Goal: Use online tool/utility: Utilize a website feature to perform a specific function

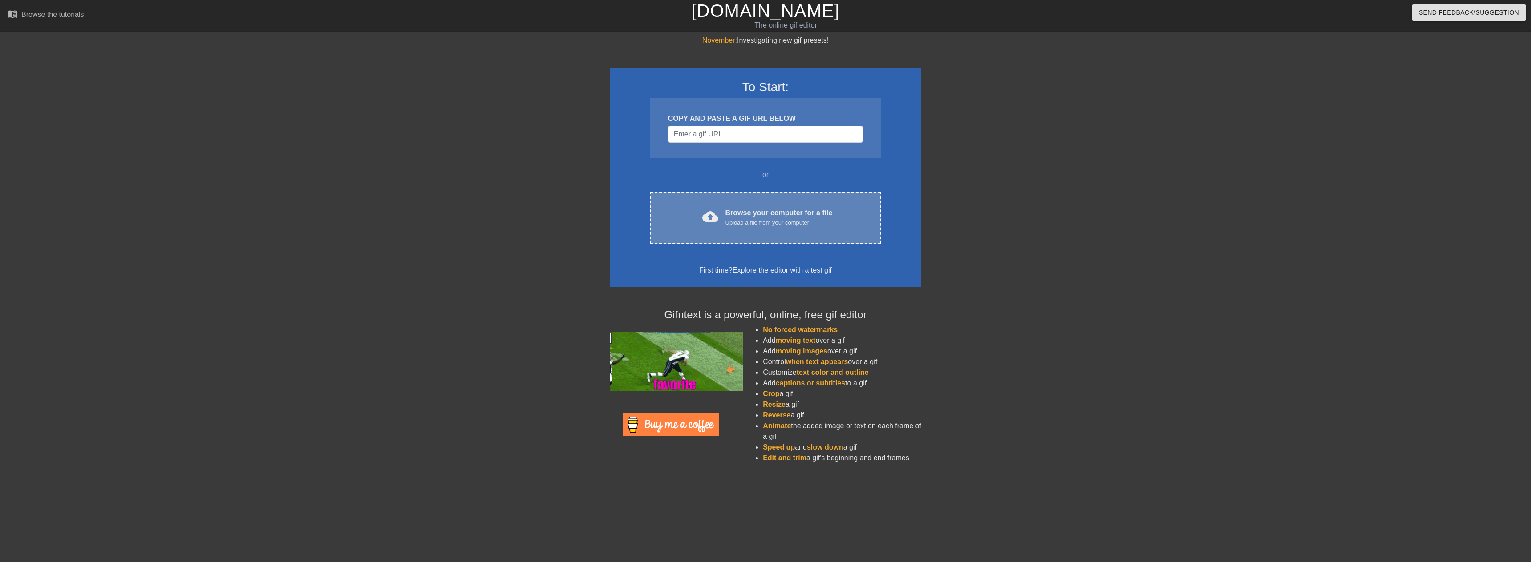
click at [747, 225] on div "Upload a file from your computer" at bounding box center [778, 222] width 107 height 9
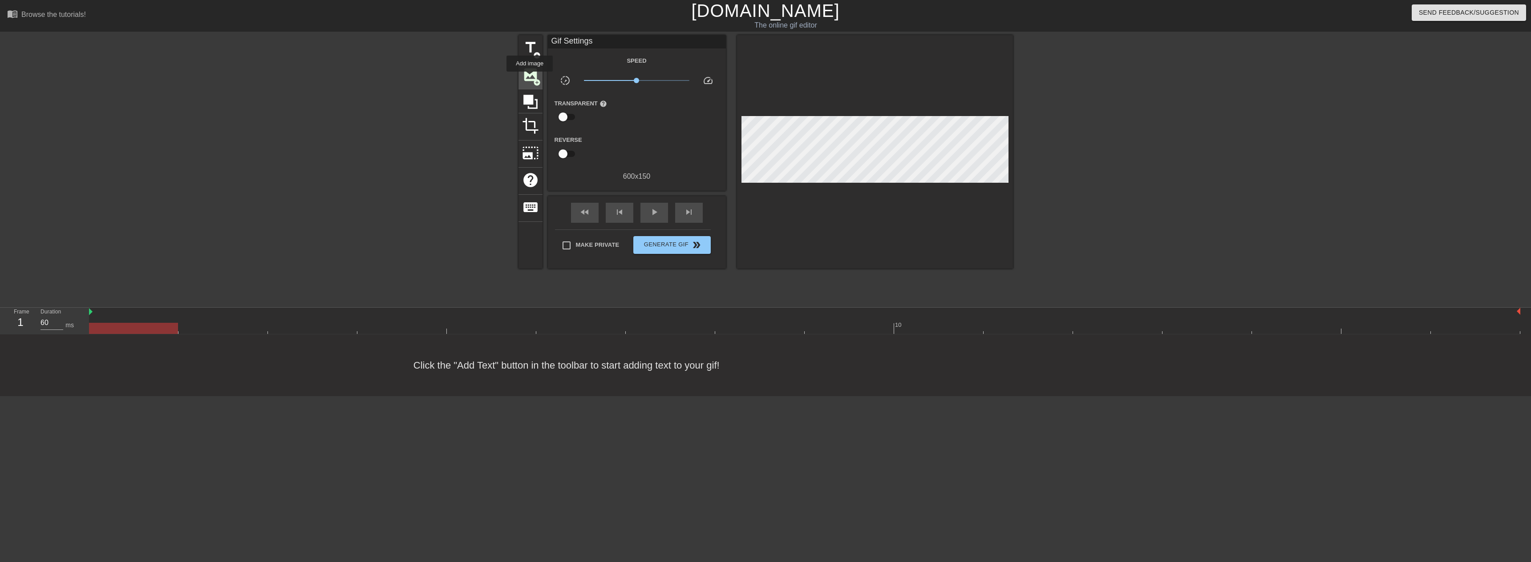
click at [530, 78] on span "image" at bounding box center [530, 74] width 17 height 17
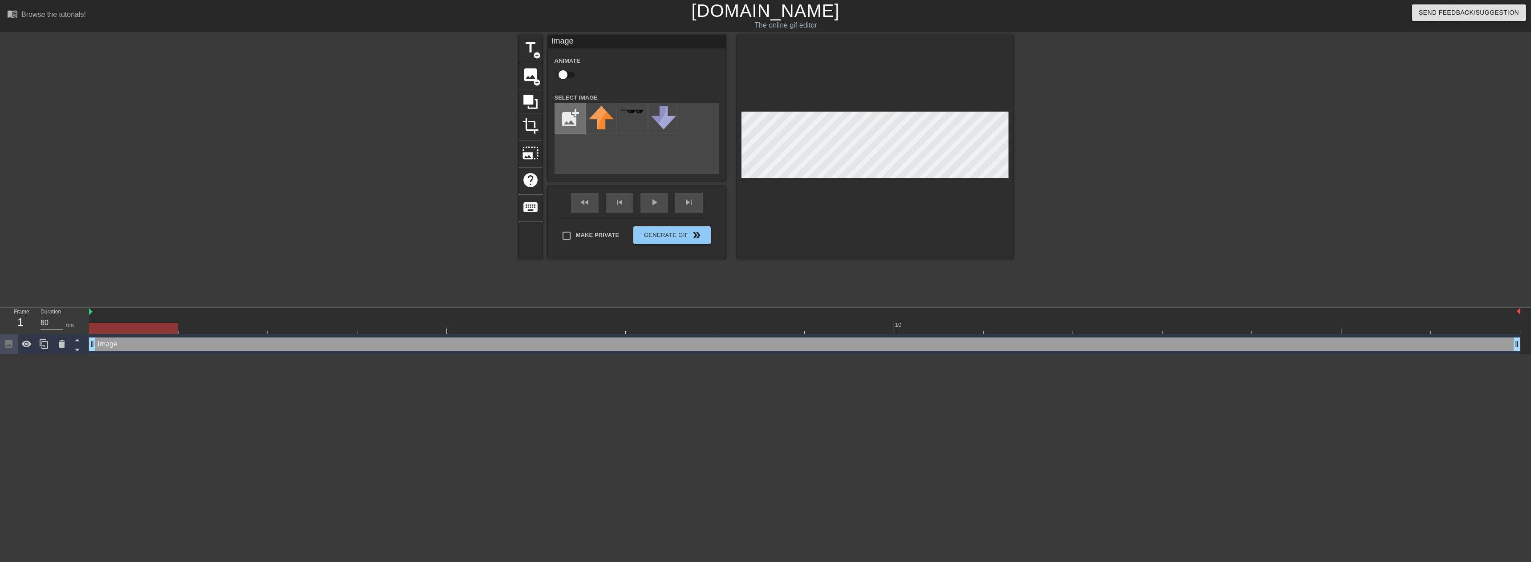
click at [570, 118] on input "file" at bounding box center [570, 118] width 30 height 30
type input "C:\fakepath\inaraBHlogoSQUAD.png"
click at [628, 119] on img at bounding box center [632, 118] width 25 height 24
drag, startPoint x: 633, startPoint y: 113, endPoint x: 620, endPoint y: 147, distance: 36.4
click at [620, 147] on div "add_photo_alternate" at bounding box center [636, 138] width 165 height 71
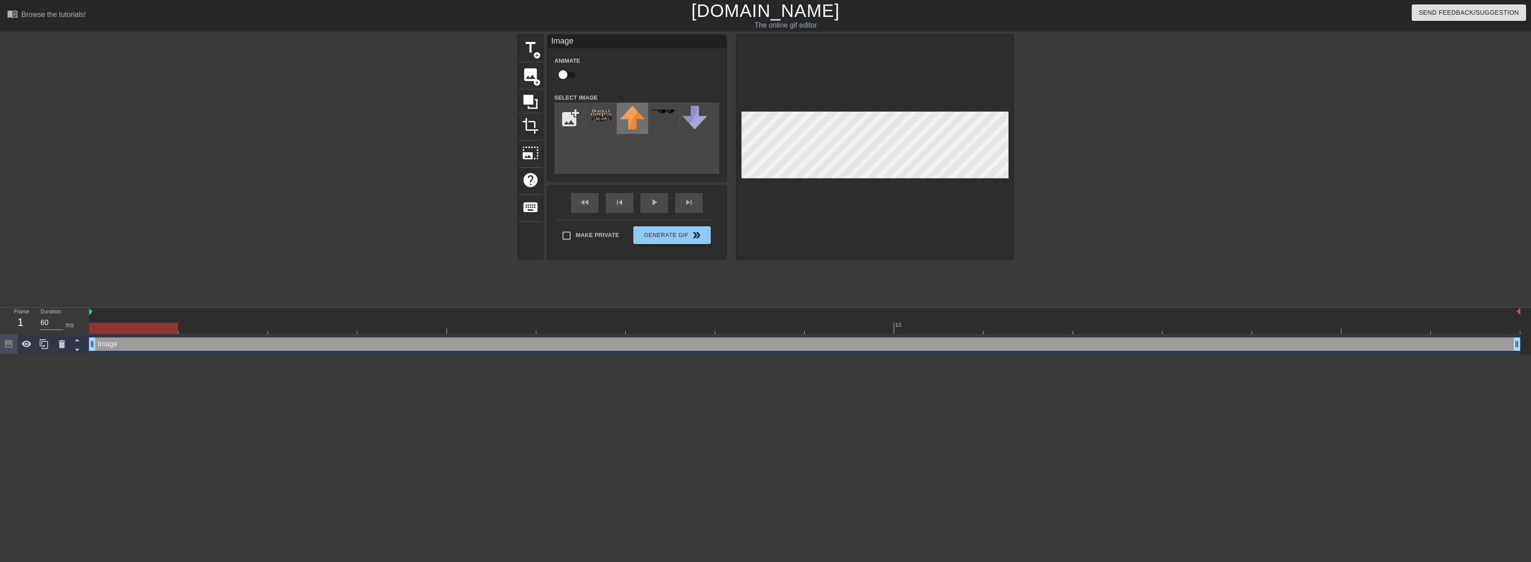
click at [628, 119] on img at bounding box center [632, 118] width 25 height 24
click at [686, 117] on img at bounding box center [694, 118] width 25 height 24
click at [632, 120] on img at bounding box center [632, 118] width 25 height 24
click at [598, 117] on img at bounding box center [601, 114] width 25 height 17
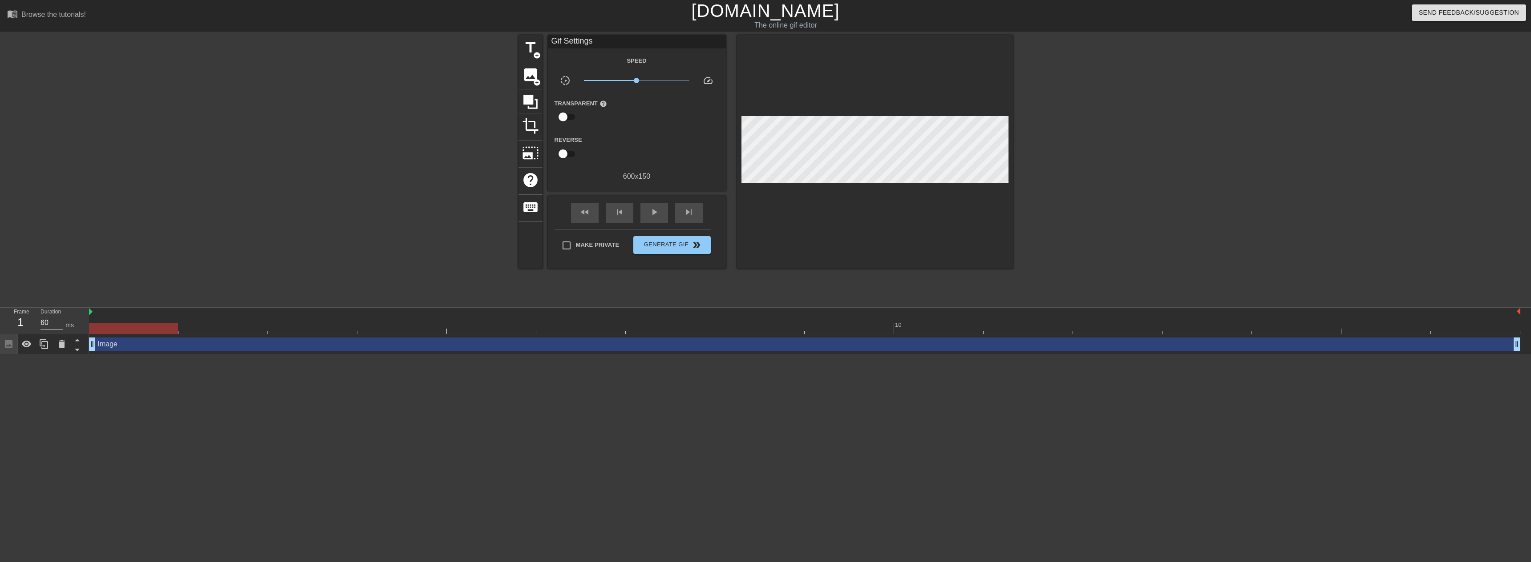
click at [1116, 182] on div at bounding box center [1089, 168] width 133 height 267
click at [682, 249] on span "Generate Gif double_arrow" at bounding box center [672, 245] width 70 height 11
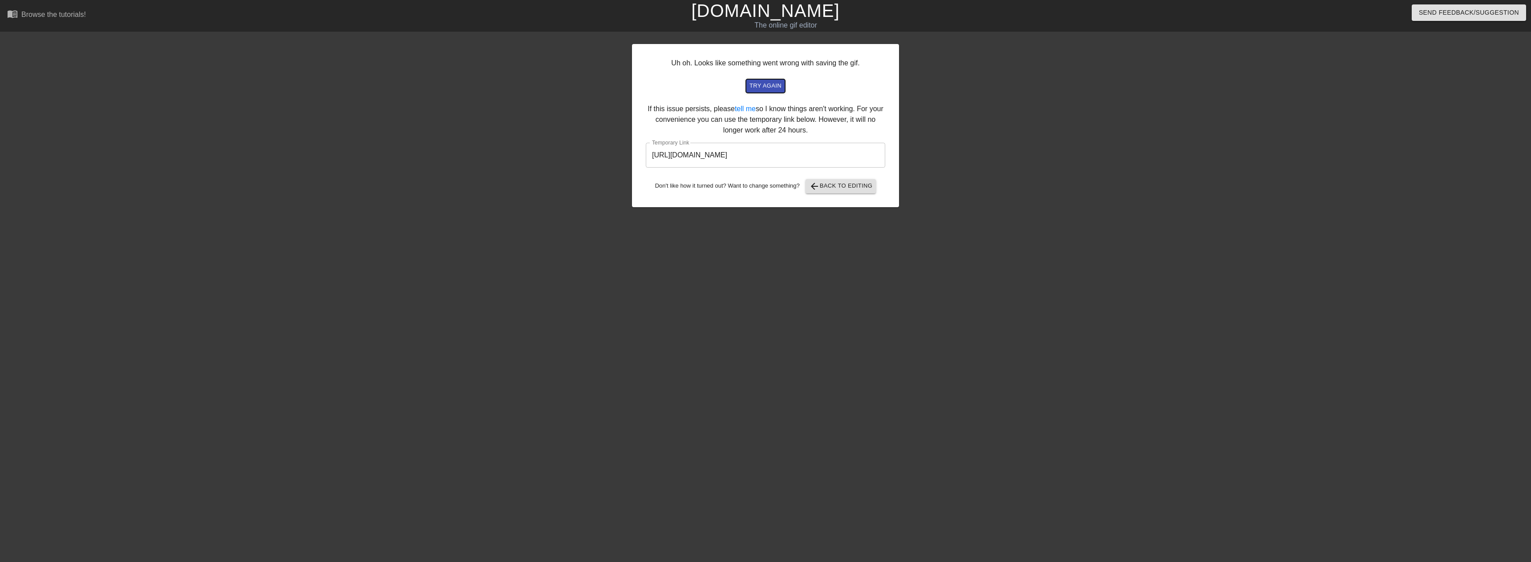
click at [777, 85] on span "try again" at bounding box center [765, 86] width 32 height 10
click at [826, 182] on span "arrow_back Back to Editing" at bounding box center [841, 186] width 64 height 11
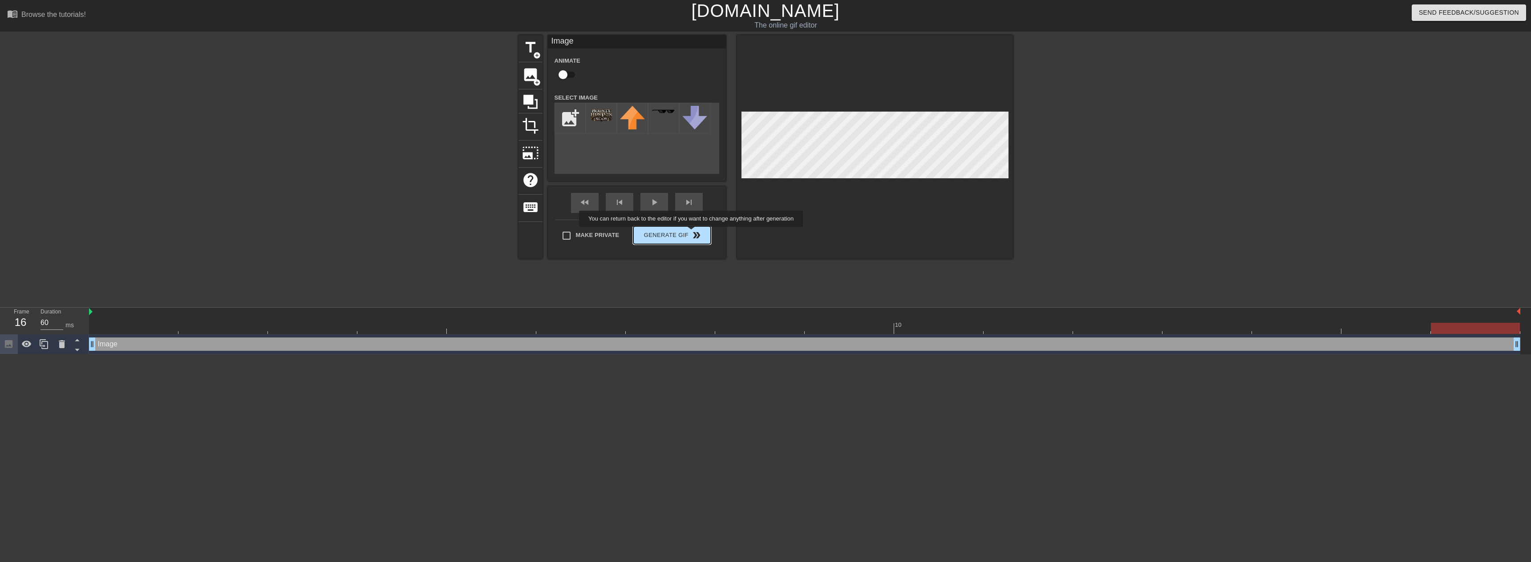
click at [692, 233] on div "Make Private Generate Gif double_arrow" at bounding box center [633, 237] width 156 height 35
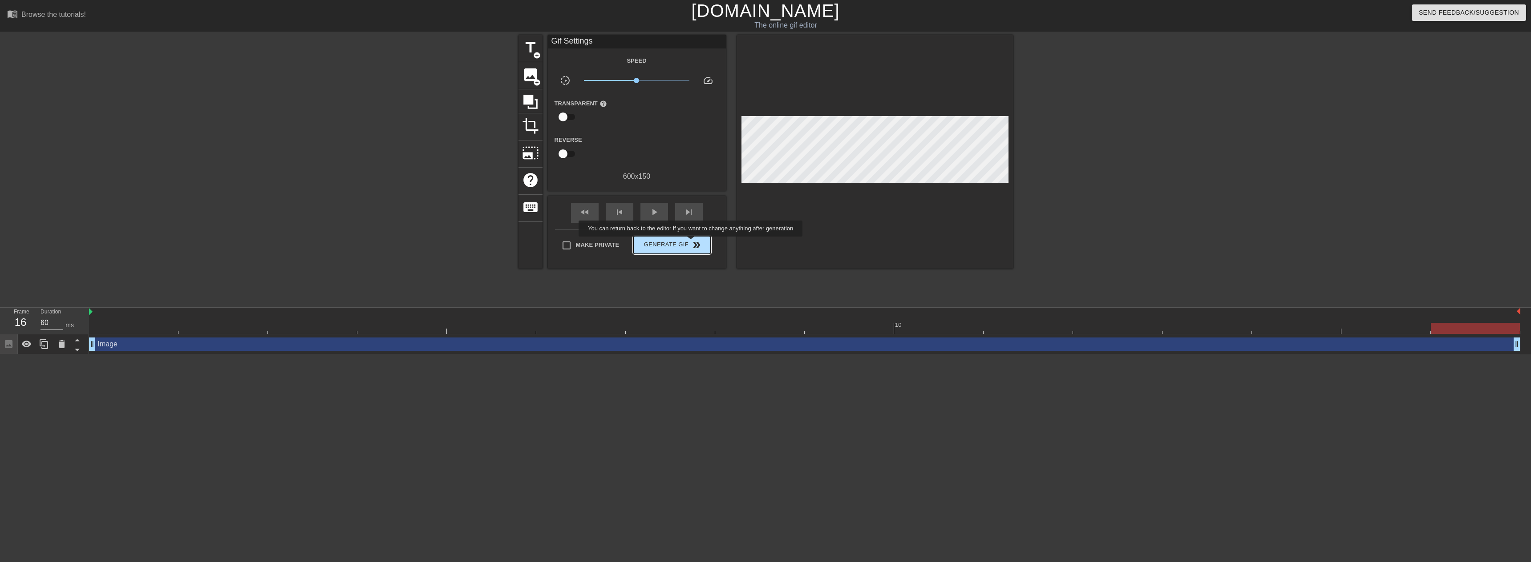
click at [691, 243] on span "double_arrow" at bounding box center [696, 245] width 11 height 11
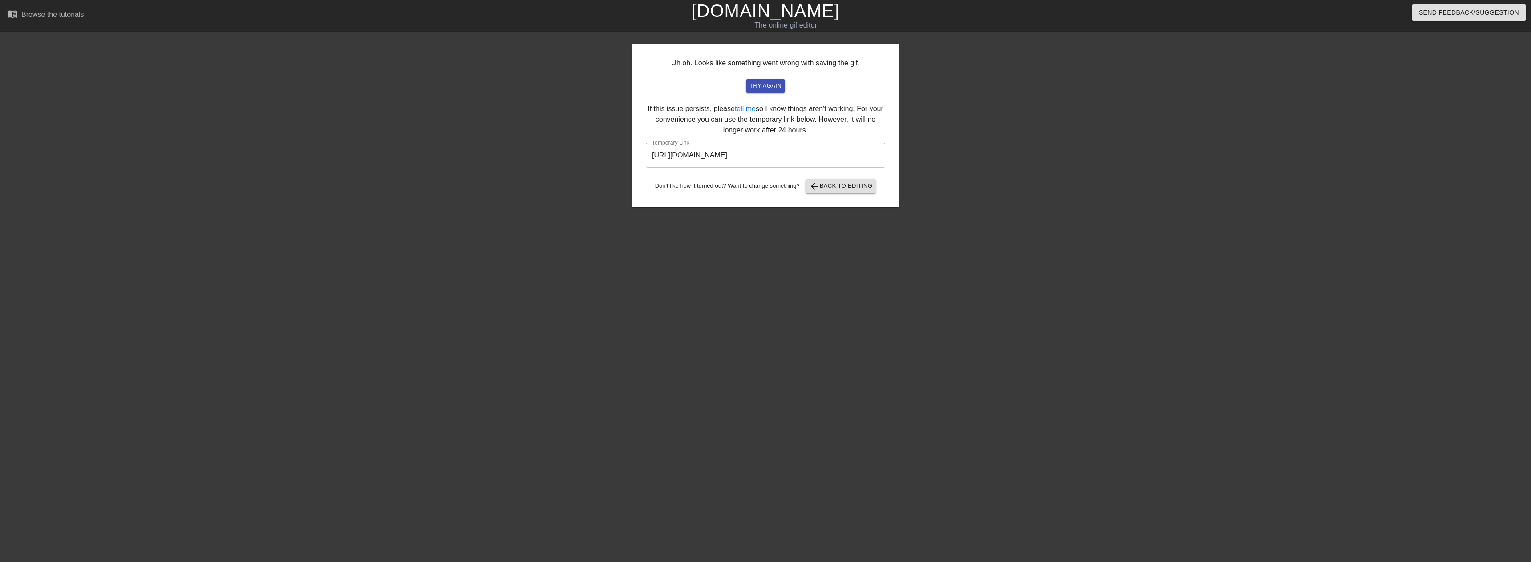
click at [788, 159] on input "[URL][DOMAIN_NAME]" at bounding box center [765, 155] width 239 height 25
click at [771, 79] on button "try again" at bounding box center [765, 86] width 39 height 14
drag, startPoint x: 862, startPoint y: 153, endPoint x: 503, endPoint y: 127, distance: 359.6
click at [503, 127] on div "Uh oh. Looks like something went wrong with saving the gif. try again If this i…" at bounding box center [765, 168] width 1531 height 267
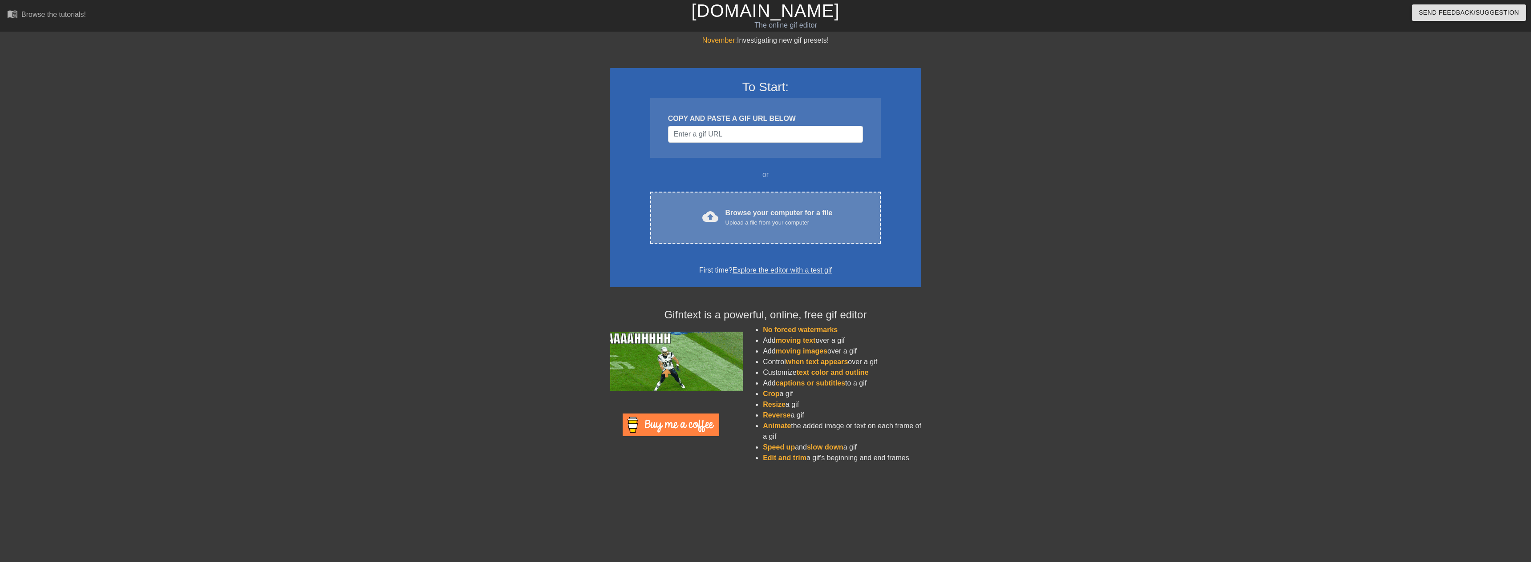
click at [764, 208] on div "Browse your computer for a file Upload a file from your computer" at bounding box center [778, 218] width 107 height 20
click at [774, 215] on div "Browse your computer for a file Upload a file from your computer" at bounding box center [778, 218] width 107 height 20
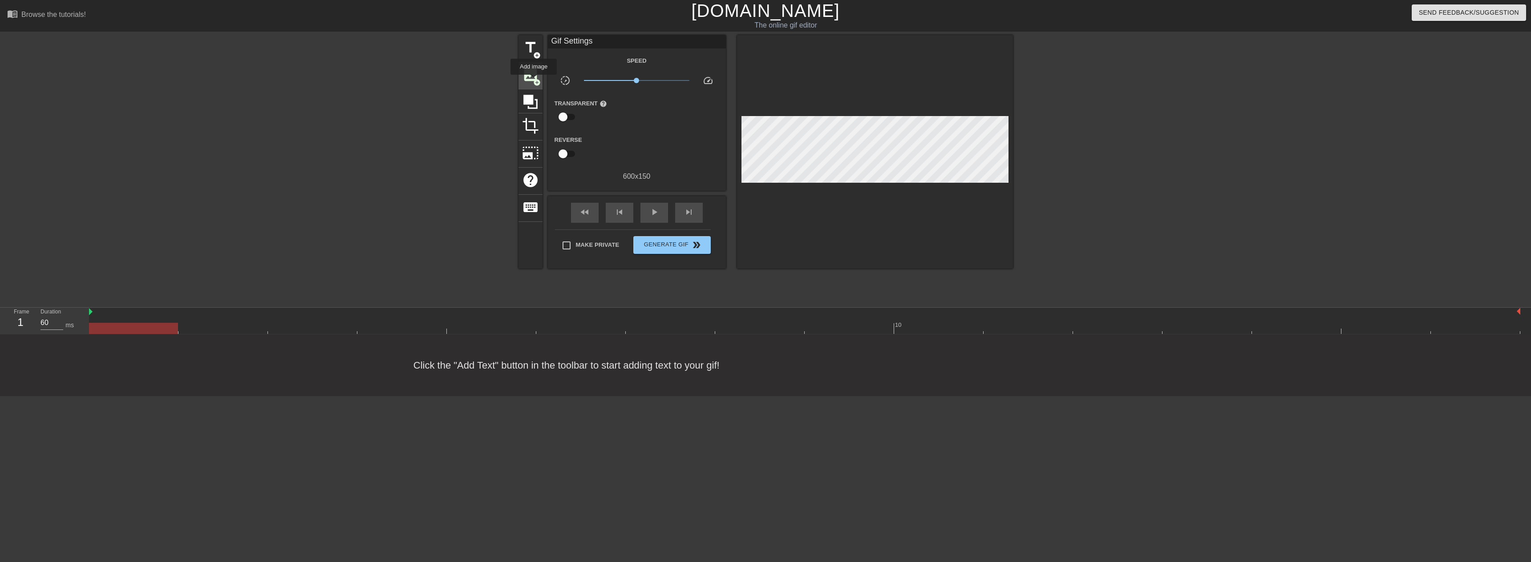
click at [534, 81] on span "add_circle" at bounding box center [537, 83] width 8 height 8
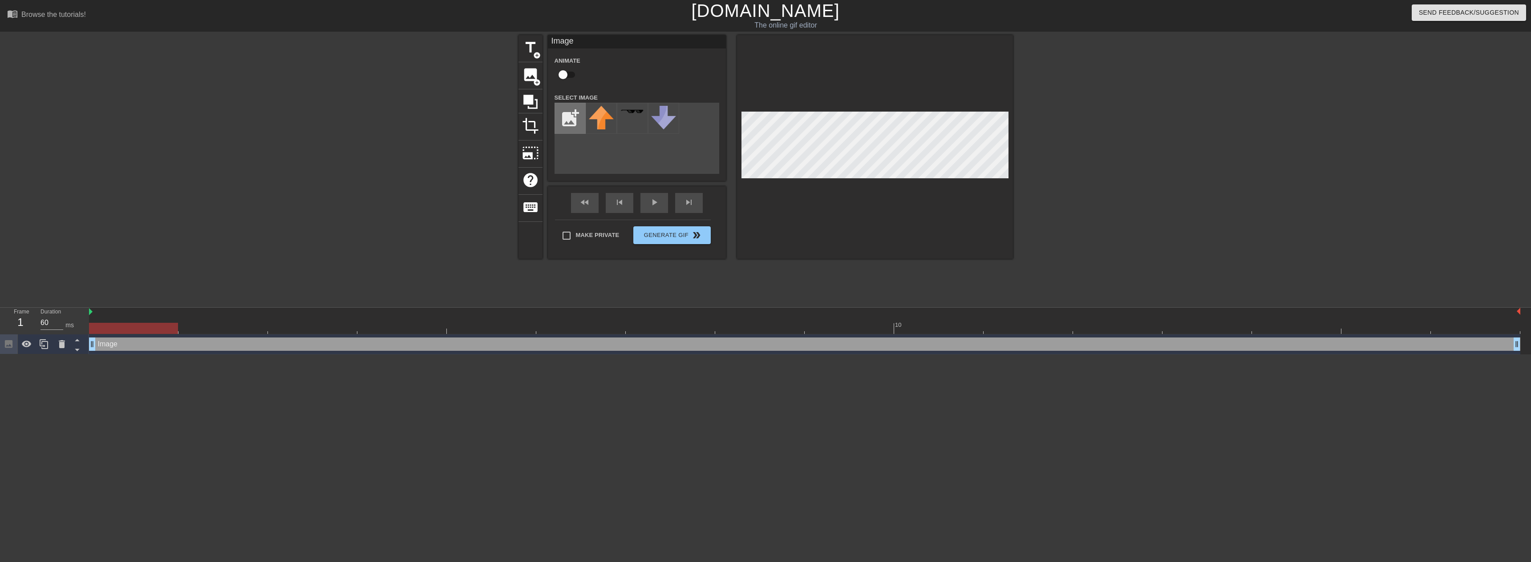
click at [571, 117] on input "file" at bounding box center [570, 118] width 30 height 30
type input "C:\fakepath\transrhino.png"
click at [598, 122] on img at bounding box center [601, 116] width 25 height 20
click at [898, 198] on div at bounding box center [875, 147] width 276 height 224
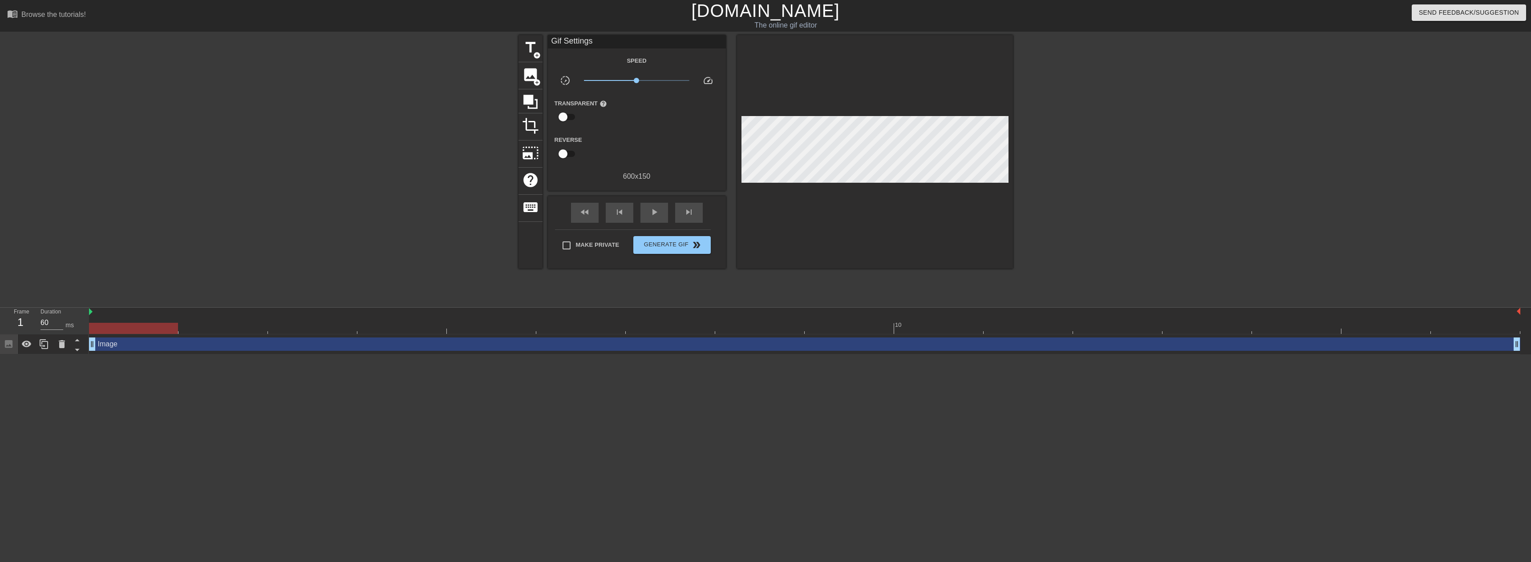
click at [837, 183] on div at bounding box center [875, 152] width 276 height 234
click at [535, 84] on span "add_circle" at bounding box center [537, 83] width 8 height 8
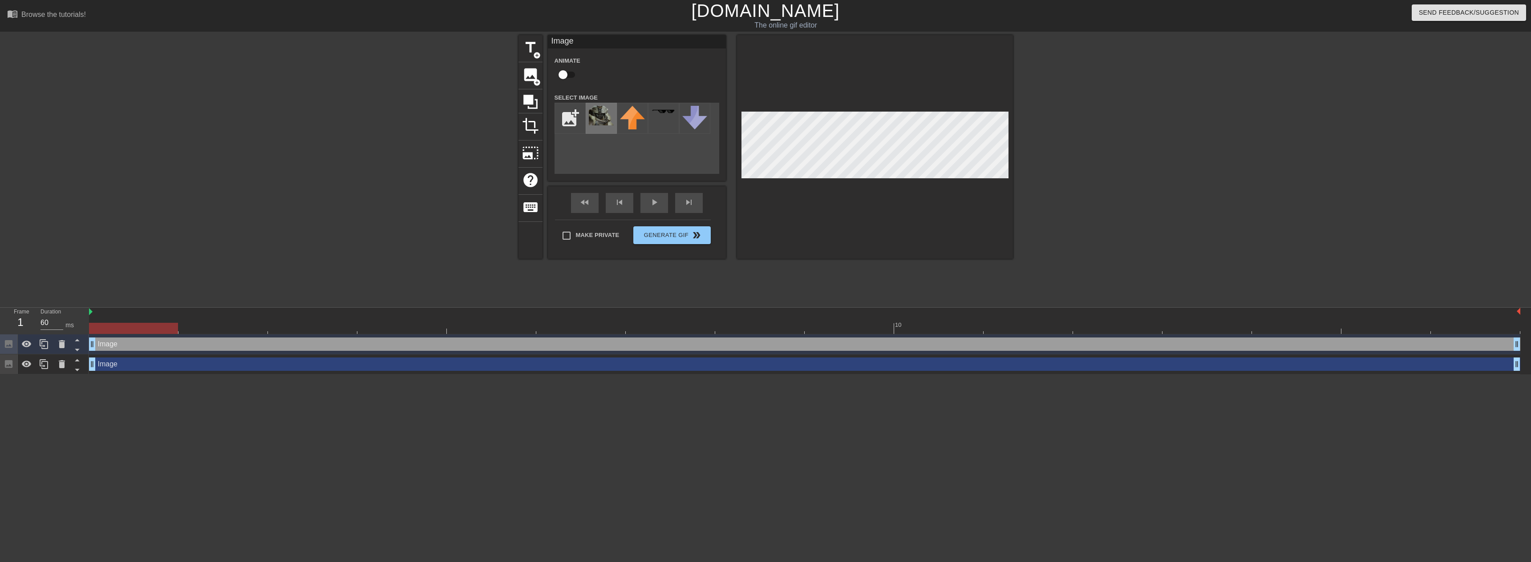
click at [599, 114] on img at bounding box center [601, 116] width 25 height 20
click at [829, 212] on div at bounding box center [875, 147] width 276 height 224
click at [945, 94] on div at bounding box center [875, 147] width 276 height 224
click at [952, 180] on div at bounding box center [875, 147] width 276 height 224
click at [567, 75] on input "checkbox" at bounding box center [563, 74] width 51 height 17
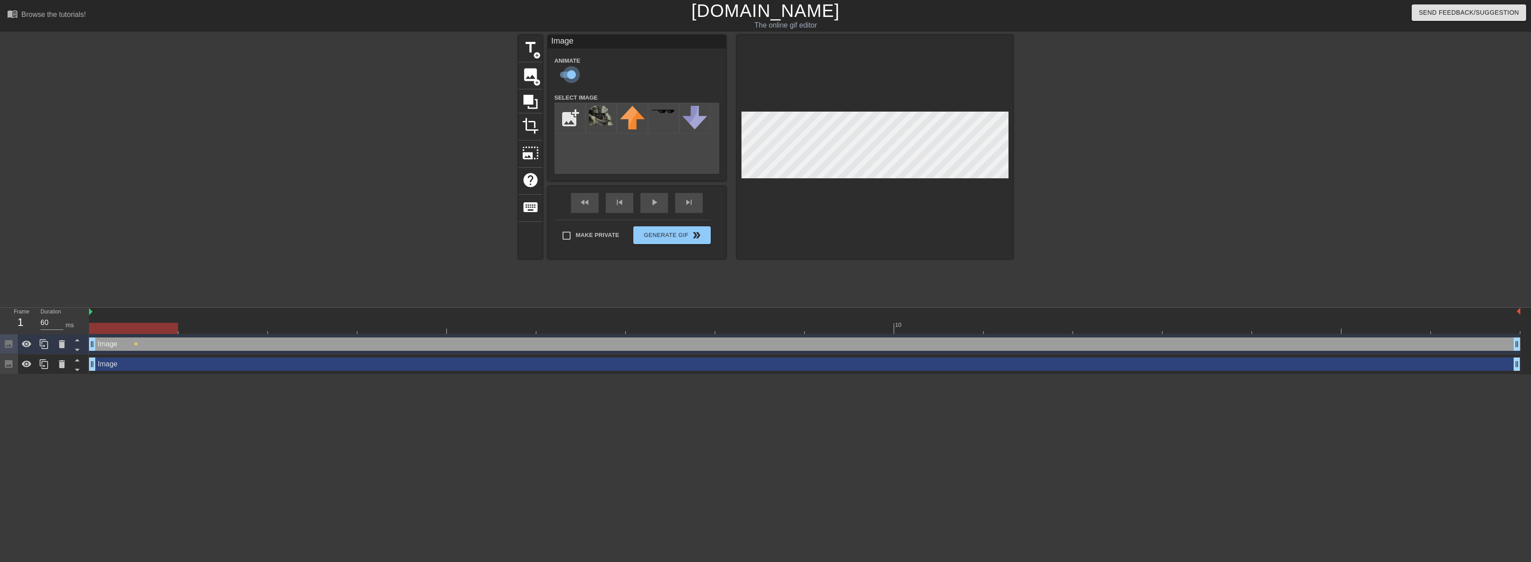
click at [567, 75] on input "checkbox" at bounding box center [571, 74] width 51 height 17
checkbox input "false"
click at [601, 121] on img at bounding box center [601, 116] width 25 height 20
click at [614, 152] on div "add_photo_alternate" at bounding box center [636, 138] width 165 height 71
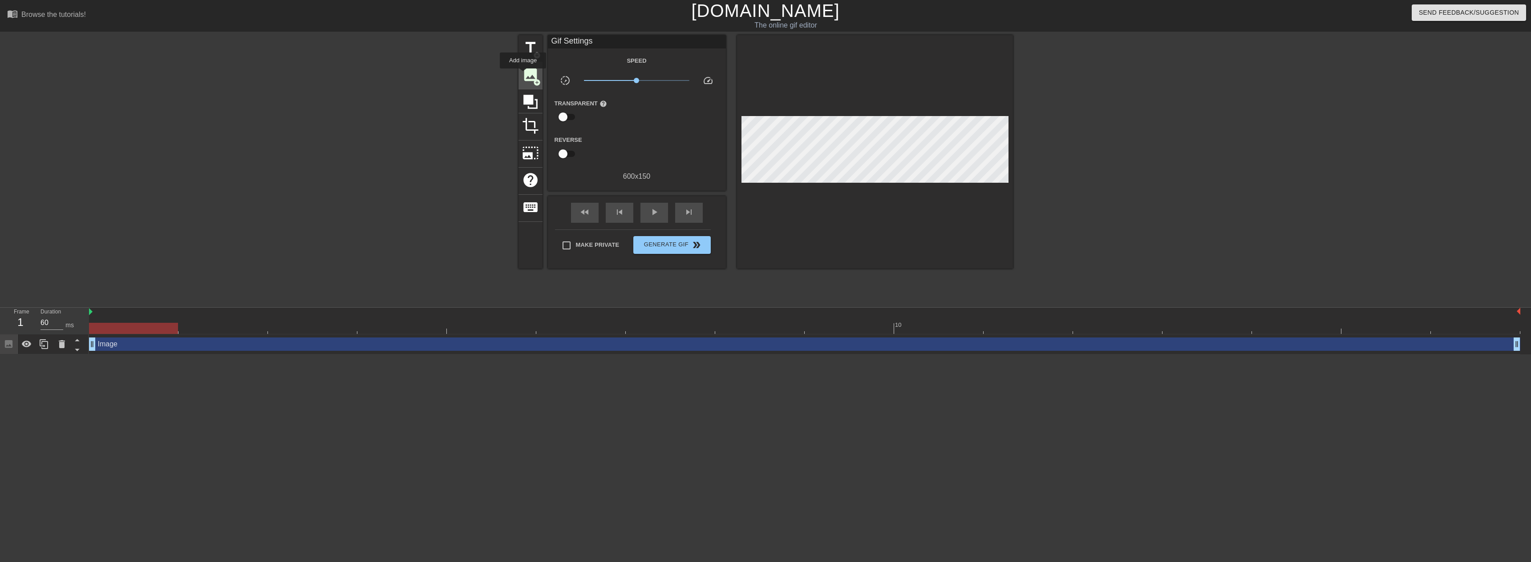
click at [523, 75] on span "image" at bounding box center [530, 74] width 17 height 17
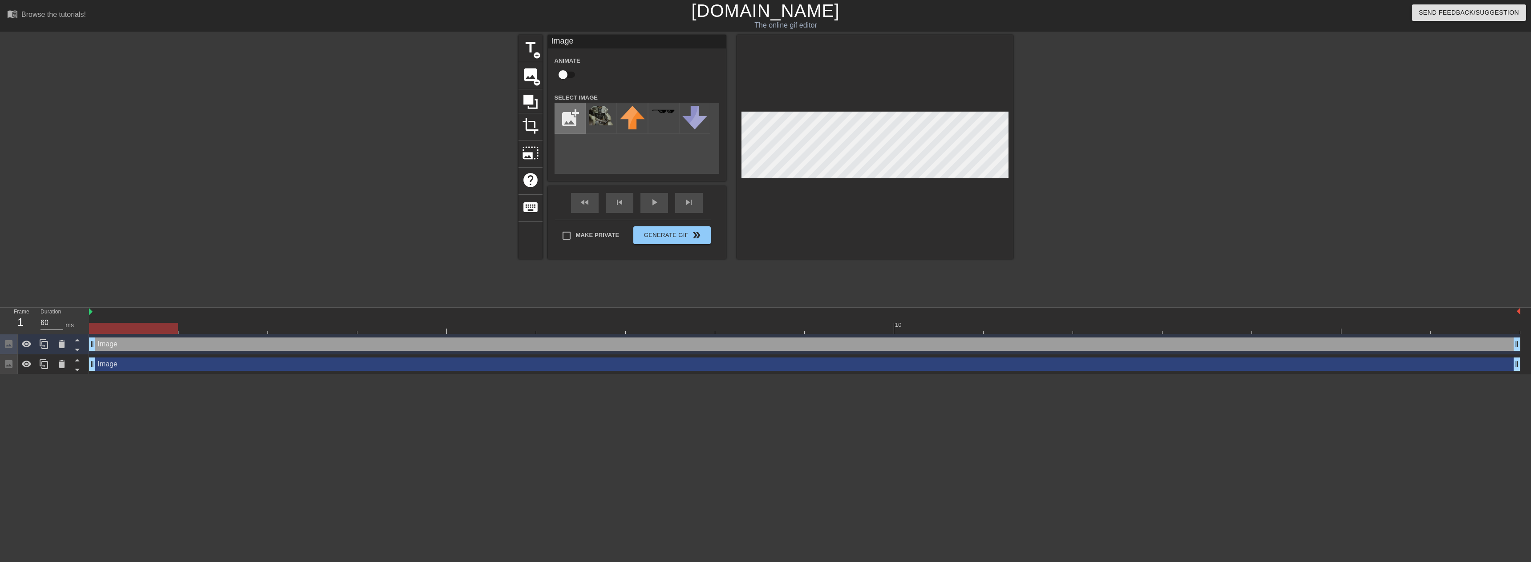
click at [578, 117] on input "file" at bounding box center [570, 118] width 30 height 30
type input "C:\fakepath\transrhino.png"
click at [602, 119] on img at bounding box center [601, 116] width 25 height 20
click at [854, 215] on div at bounding box center [875, 147] width 276 height 224
click at [1094, 147] on div at bounding box center [1089, 168] width 133 height 267
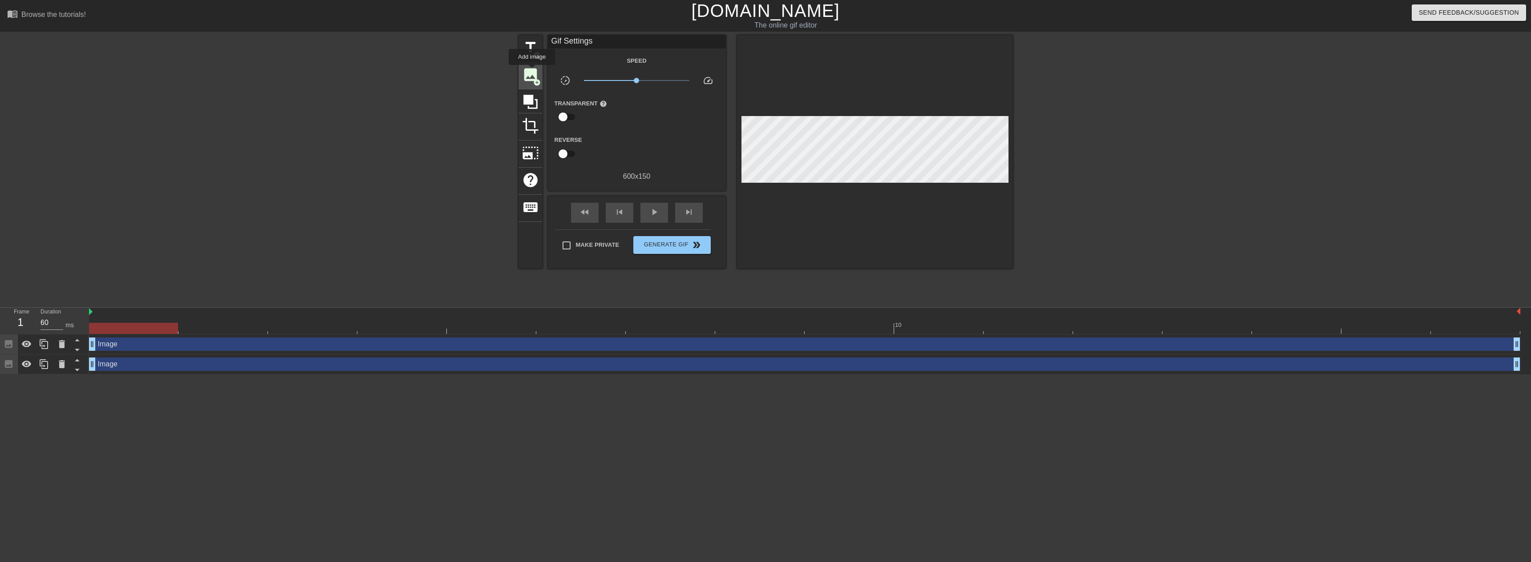
click at [532, 71] on span "image" at bounding box center [530, 74] width 17 height 17
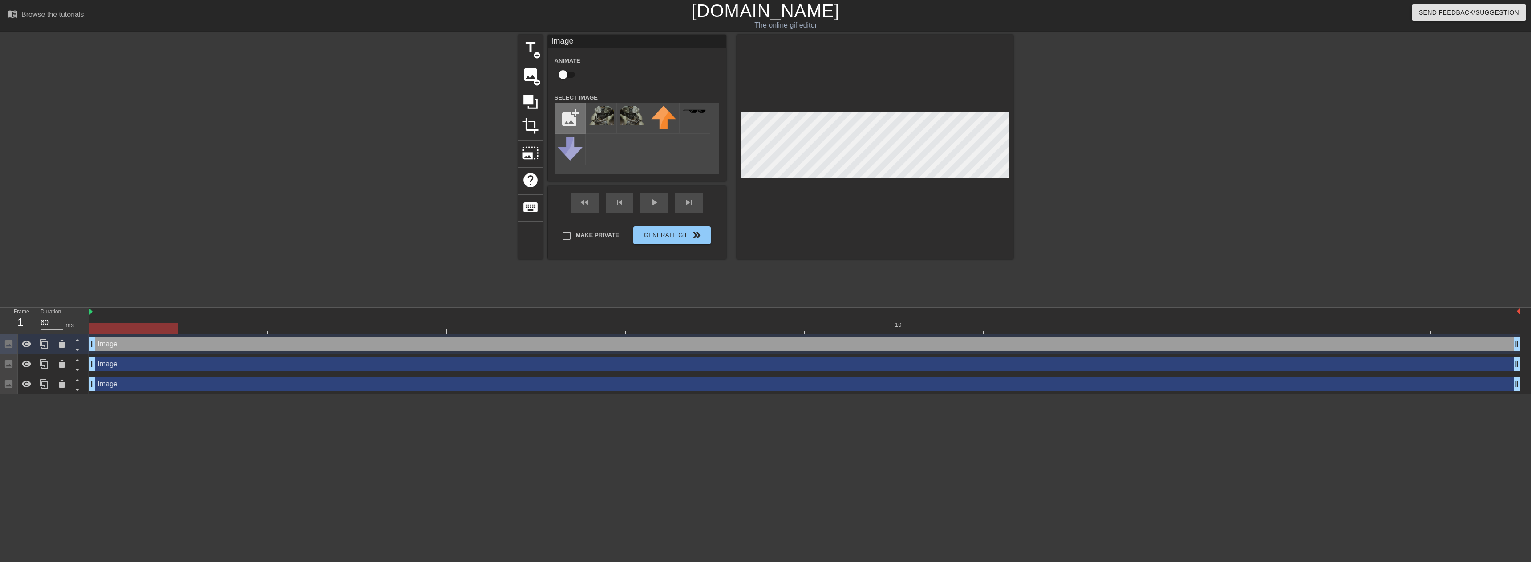
click at [575, 115] on input "file" at bounding box center [570, 118] width 30 height 30
click at [598, 117] on img at bounding box center [601, 120] width 25 height 29
click at [664, 159] on div "add_photo_alternate" at bounding box center [636, 138] width 165 height 71
click at [579, 123] on input "file" at bounding box center [570, 118] width 30 height 30
type input "C:\fakepath\cooltext489035121241921.png"
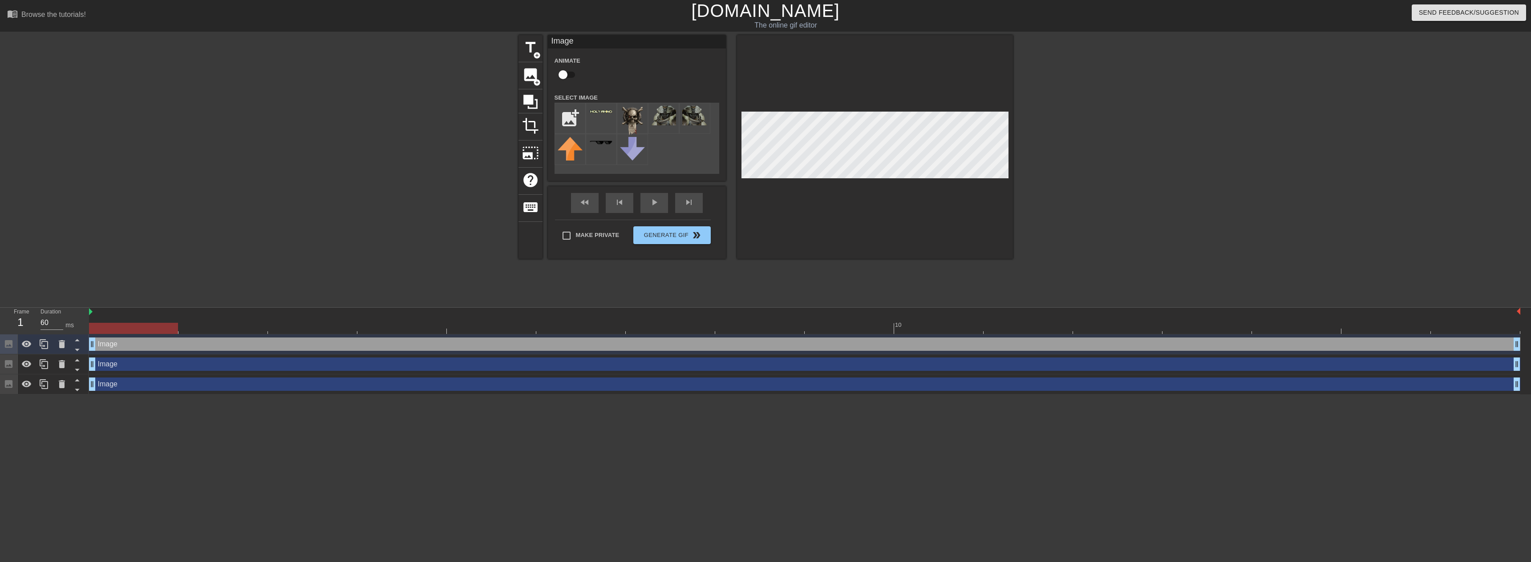
click at [602, 117] on div at bounding box center [601, 118] width 31 height 31
click at [686, 149] on div "add_photo_alternate" at bounding box center [636, 138] width 165 height 71
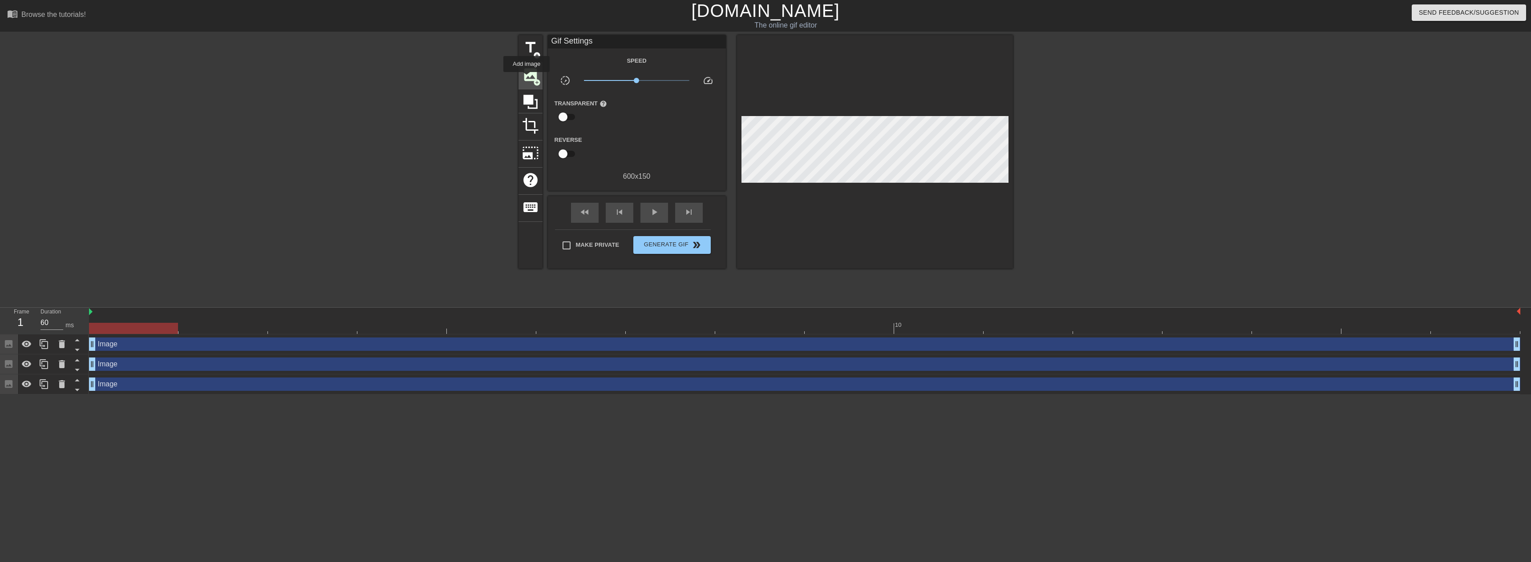
click at [526, 78] on span "image" at bounding box center [530, 74] width 17 height 17
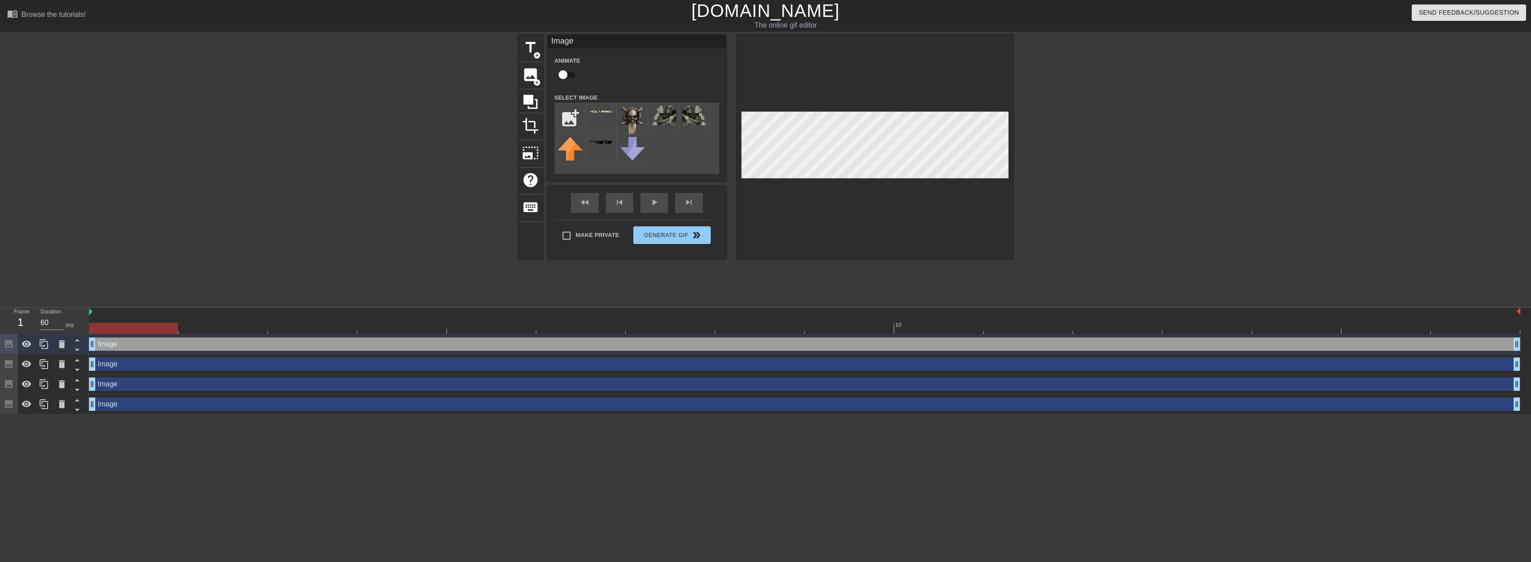
click at [673, 150] on div "add_photo_alternate" at bounding box center [636, 138] width 165 height 71
click at [635, 117] on img at bounding box center [632, 120] width 25 height 29
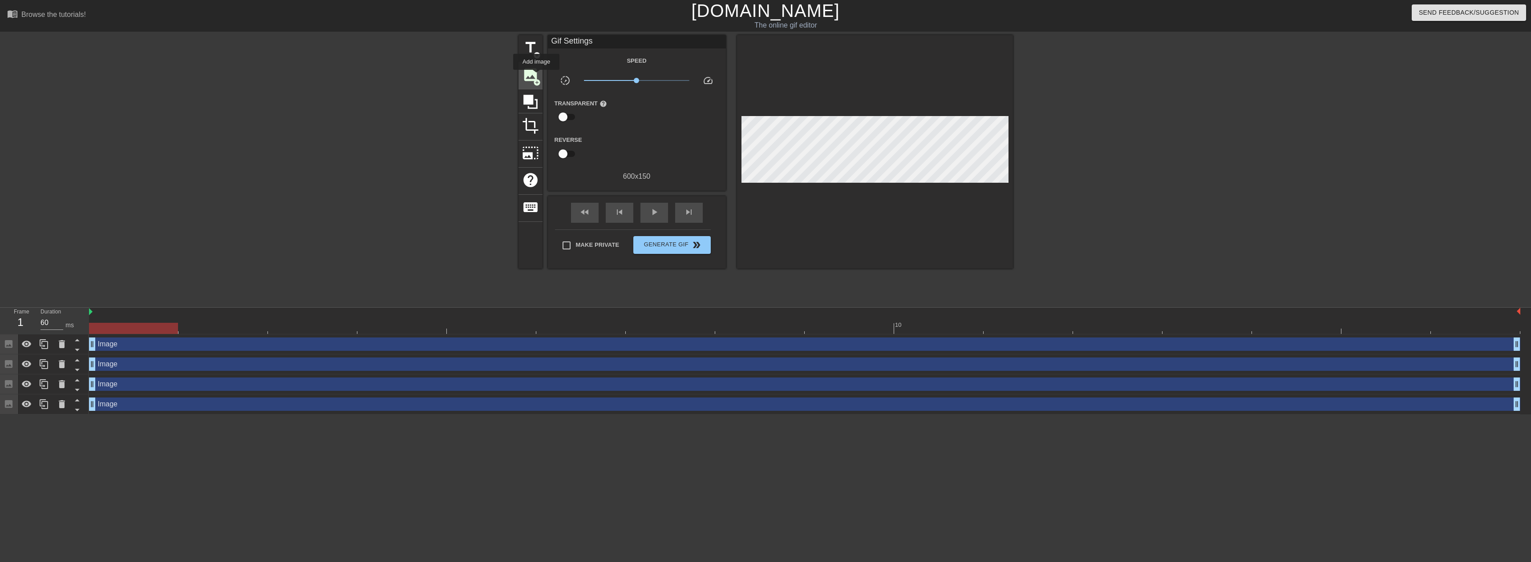
click at [536, 76] on span "image" at bounding box center [530, 74] width 17 height 17
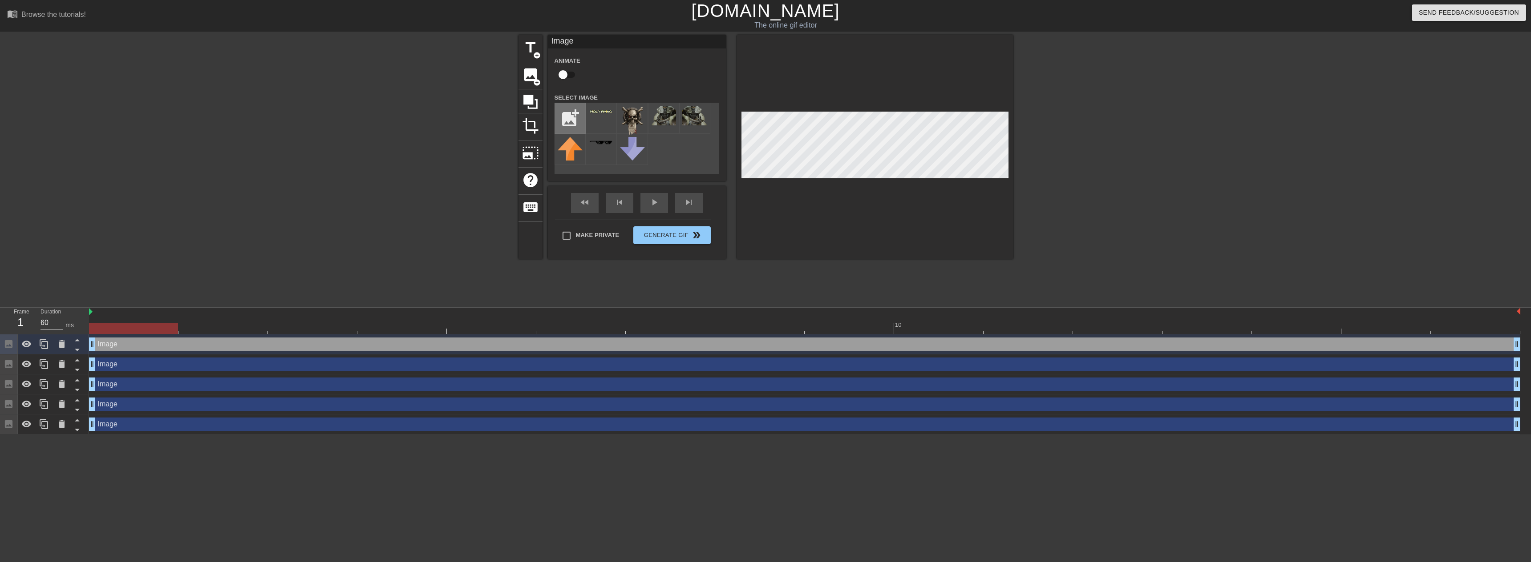
click at [566, 120] on input "file" at bounding box center [570, 118] width 30 height 30
type input "C:\fakepath\SLAM.png"
click at [600, 122] on div at bounding box center [601, 118] width 31 height 31
click at [565, 77] on input "checkbox" at bounding box center [563, 74] width 51 height 17
checkbox input "true"
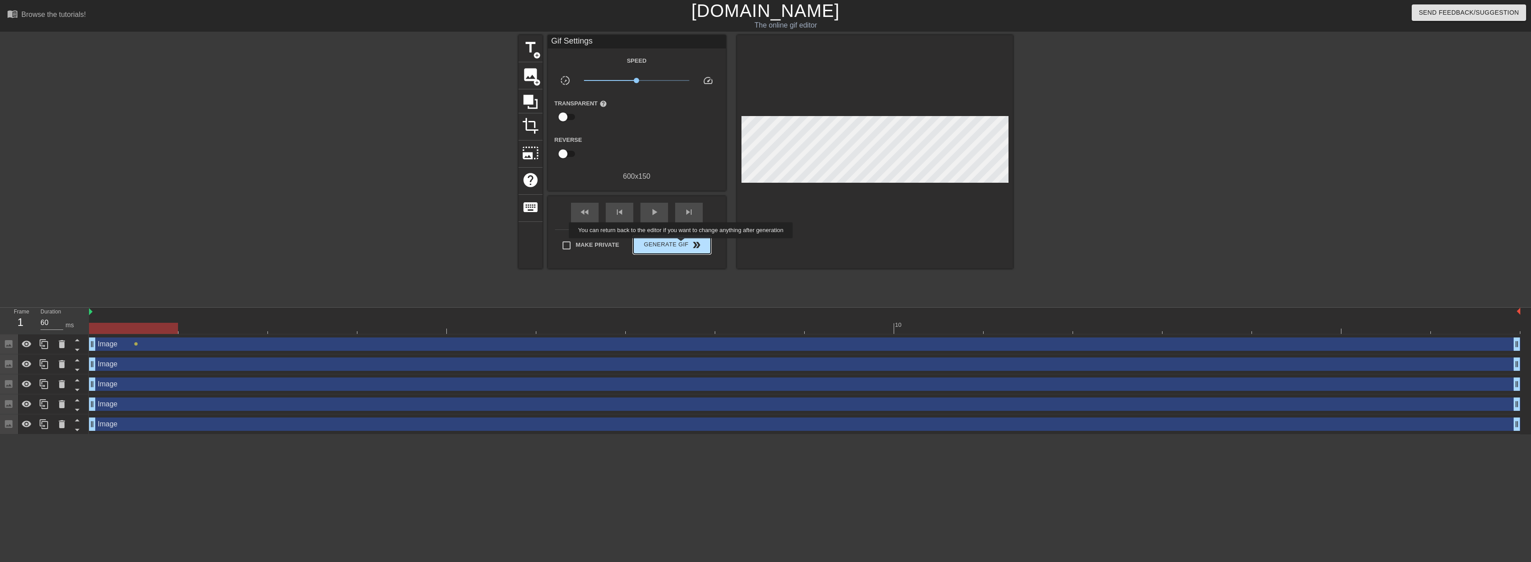
click at [682, 245] on span "Generate Gif double_arrow" at bounding box center [672, 245] width 70 height 11
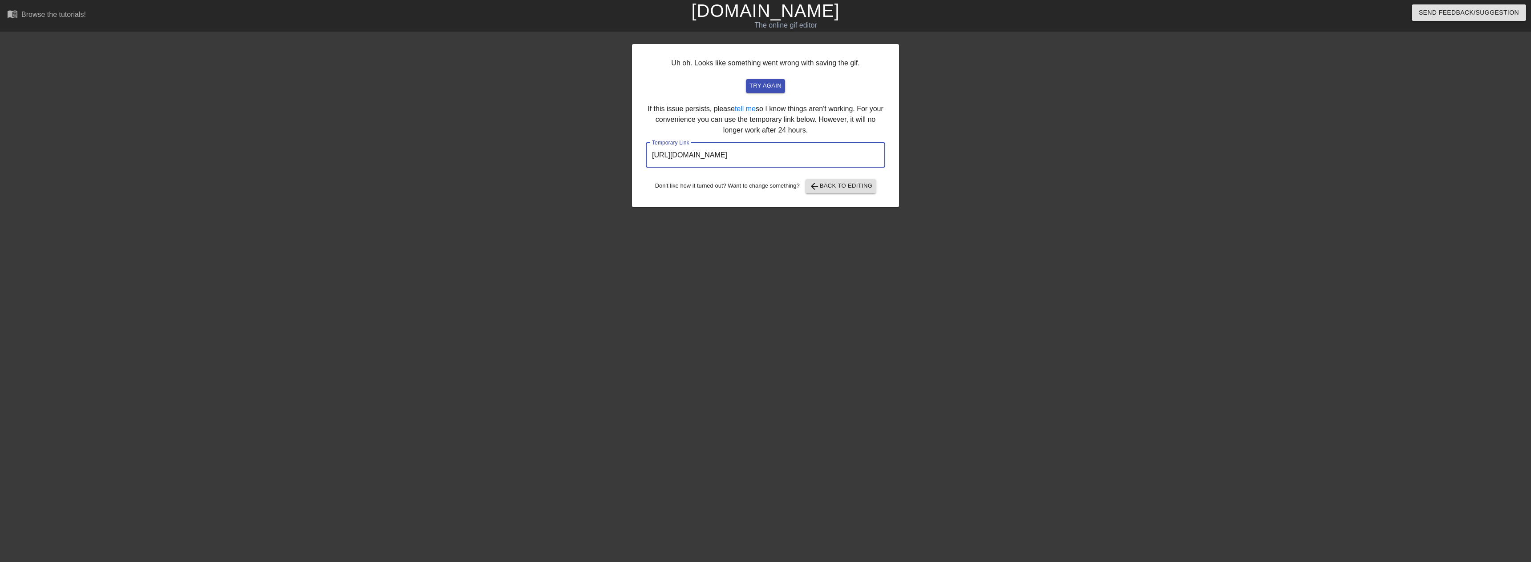
drag, startPoint x: 836, startPoint y: 153, endPoint x: 424, endPoint y: 164, distance: 412.2
click at [425, 164] on div "Uh oh. Looks like something went wrong with saving the gif. try again If this i…" at bounding box center [765, 168] width 1531 height 267
click at [857, 187] on span "arrow_back Back to Editing" at bounding box center [841, 186] width 64 height 11
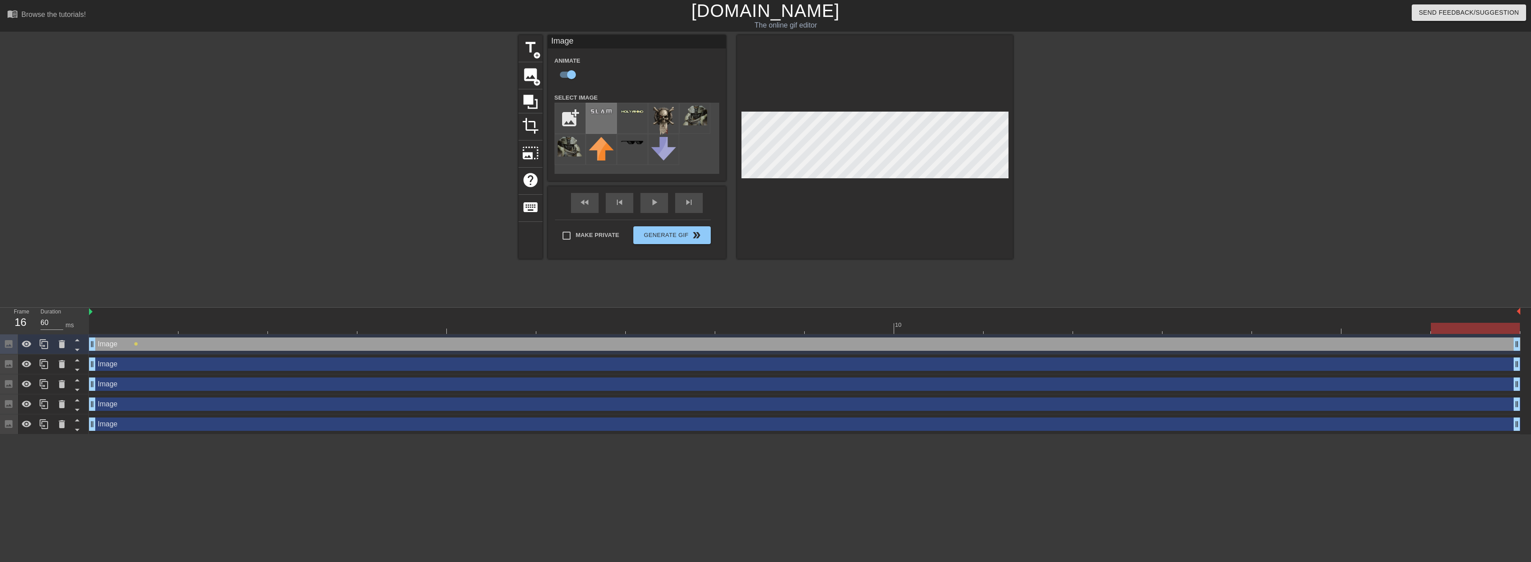
click at [608, 113] on img at bounding box center [601, 111] width 25 height 8
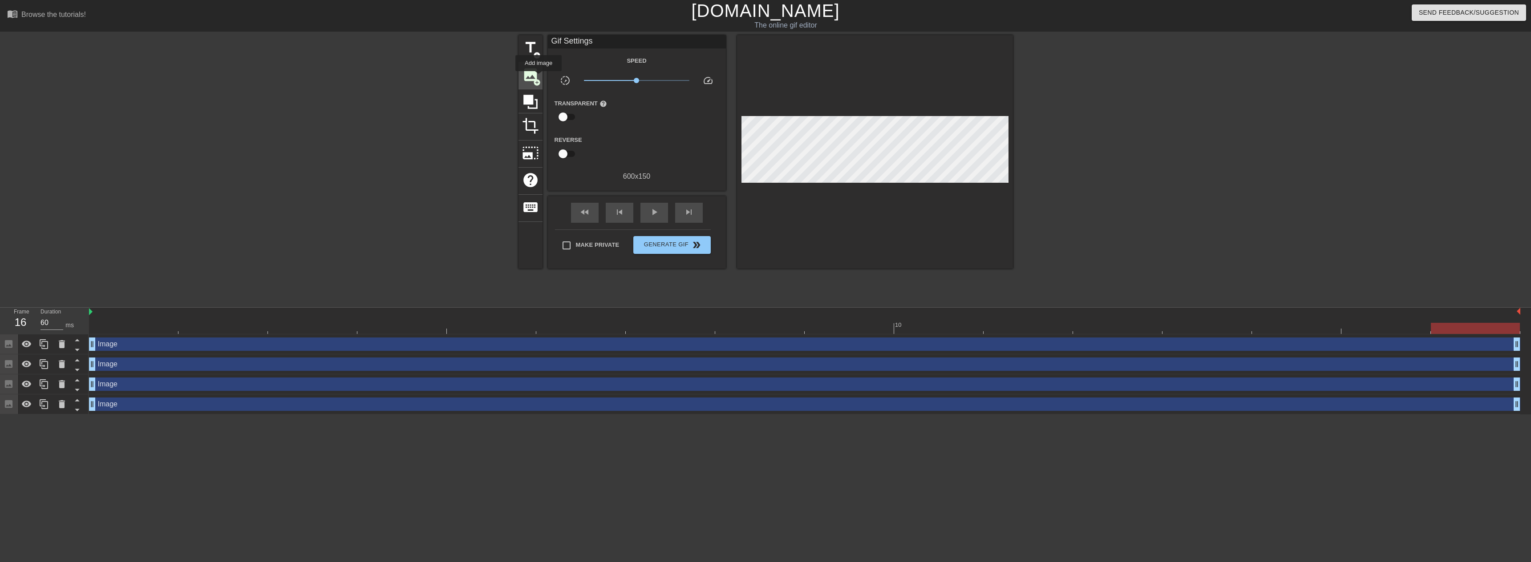
click at [533, 75] on span "image" at bounding box center [530, 74] width 17 height 17
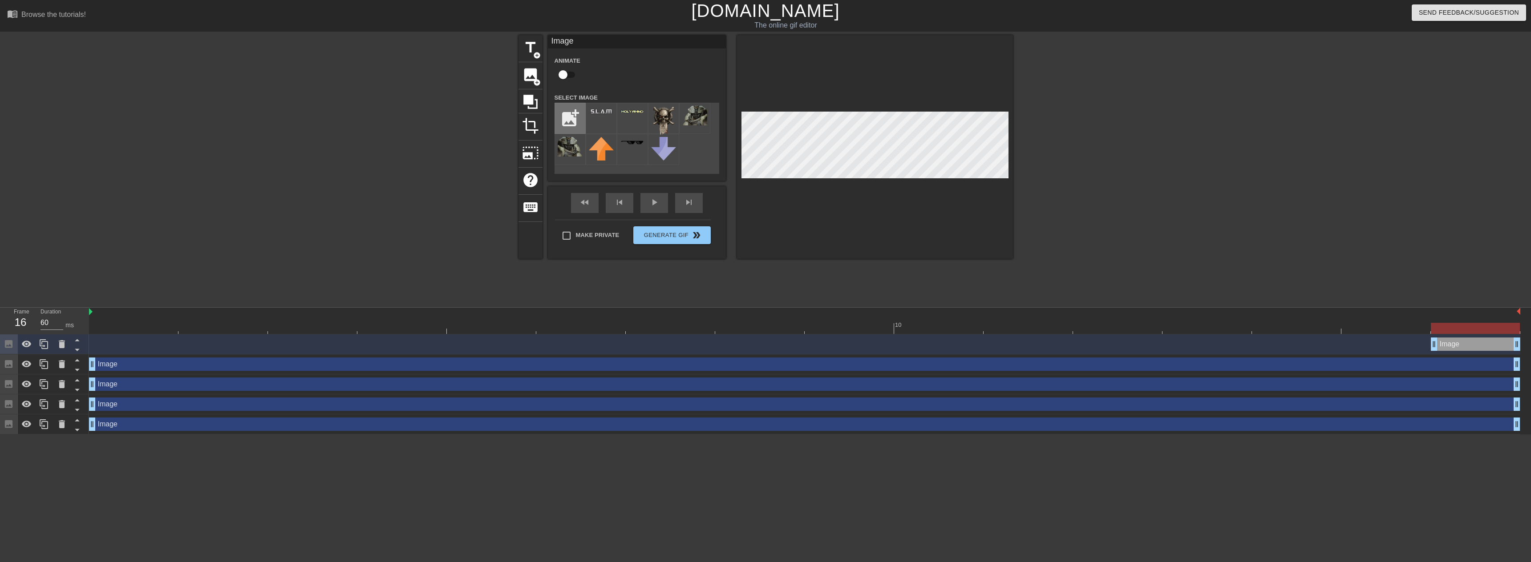
click at [571, 121] on input "file" at bounding box center [570, 118] width 30 height 30
type input "C:\fakepath\500x150SQUADLOGO.png"
click at [602, 116] on div at bounding box center [601, 118] width 31 height 31
click at [866, 214] on div at bounding box center [875, 147] width 276 height 224
